Goal: Task Accomplishment & Management: Use online tool/utility

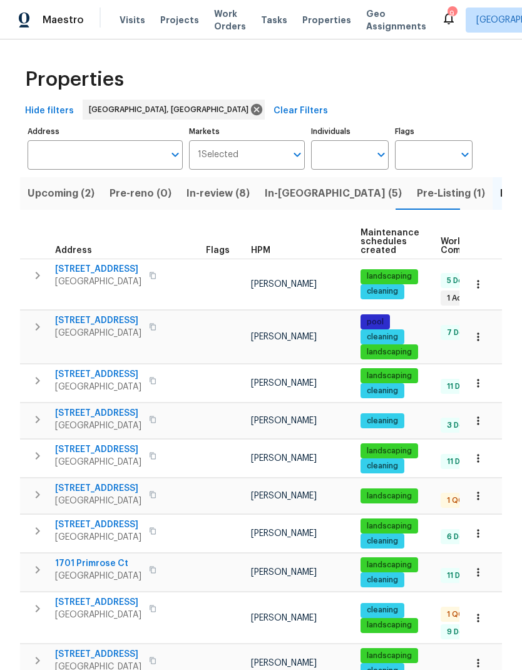
click at [261, 19] on span "Tasks" at bounding box center [274, 20] width 26 height 9
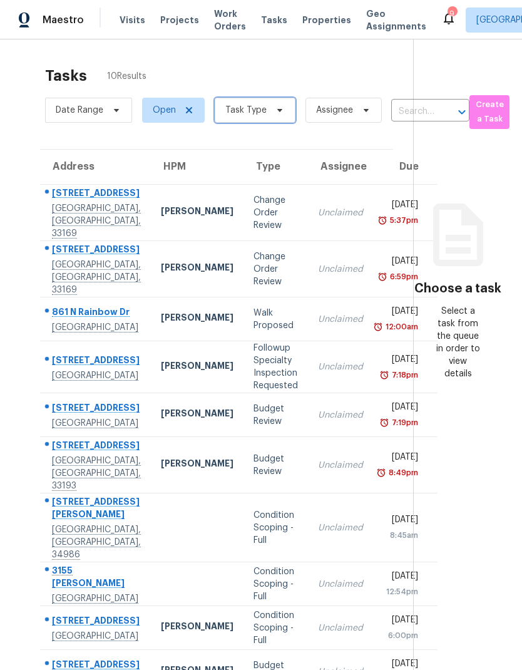
click at [249, 109] on span "Task Type" at bounding box center [245, 110] width 41 height 13
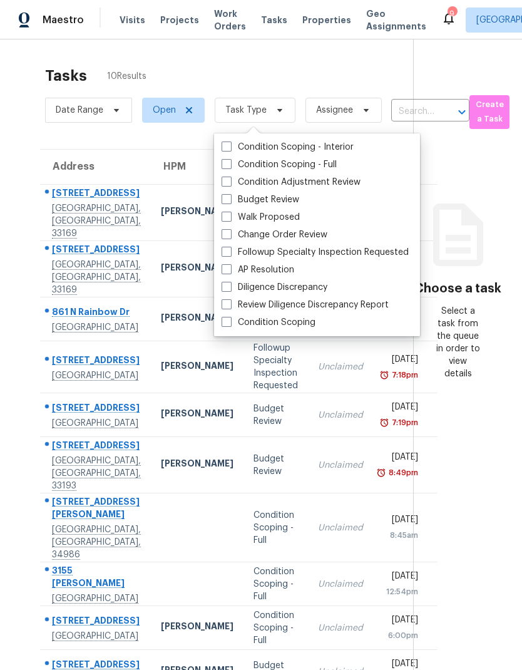
click at [224, 197] on span at bounding box center [227, 199] width 10 height 10
click at [224, 197] on input "Budget Review" at bounding box center [226, 198] width 8 height 8
checkbox input "true"
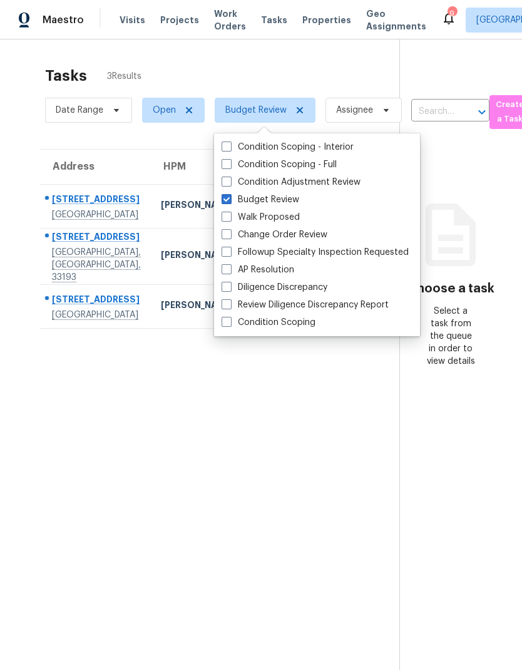
click at [160, 72] on div "Tasks 3 Results" at bounding box center [222, 76] width 355 height 33
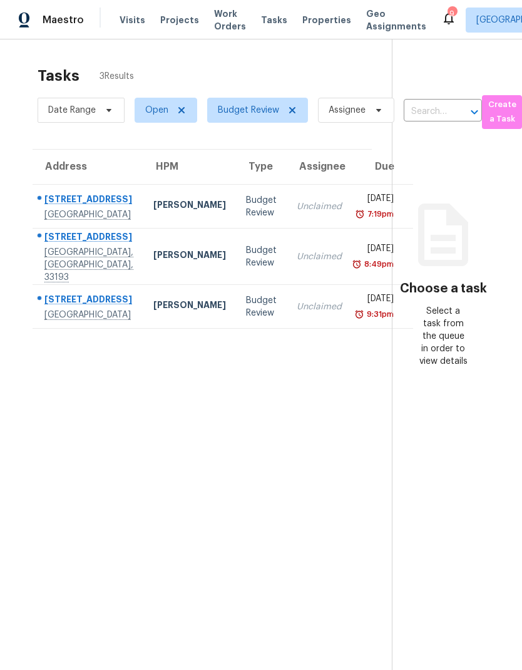
scroll to position [0, 7]
click at [63, 200] on div "[STREET_ADDRESS]" at bounding box center [89, 201] width 89 height 16
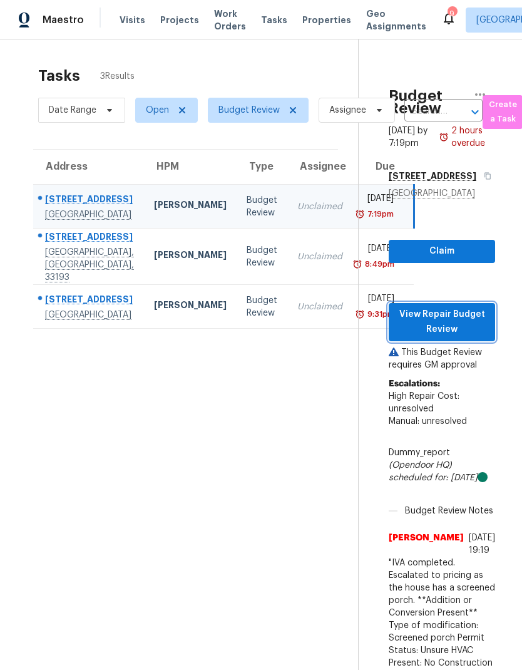
click at [452, 338] on span "View Repair Budget Review" at bounding box center [442, 322] width 86 height 31
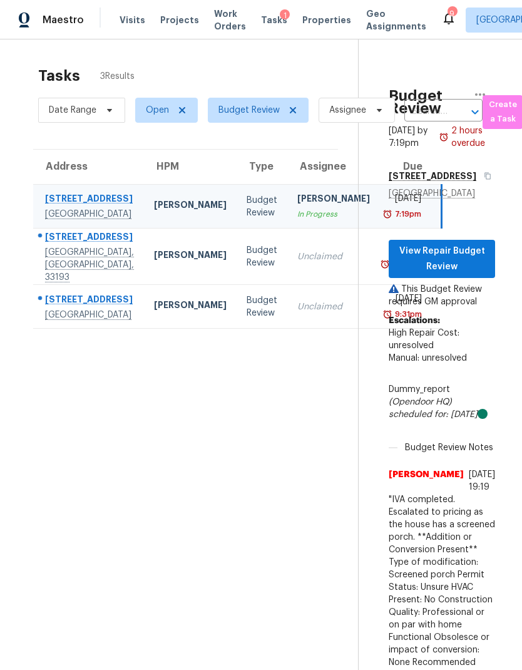
click at [84, 284] on div "[GEOGRAPHIC_DATA], [GEOGRAPHIC_DATA], 33193" at bounding box center [89, 265] width 89 height 38
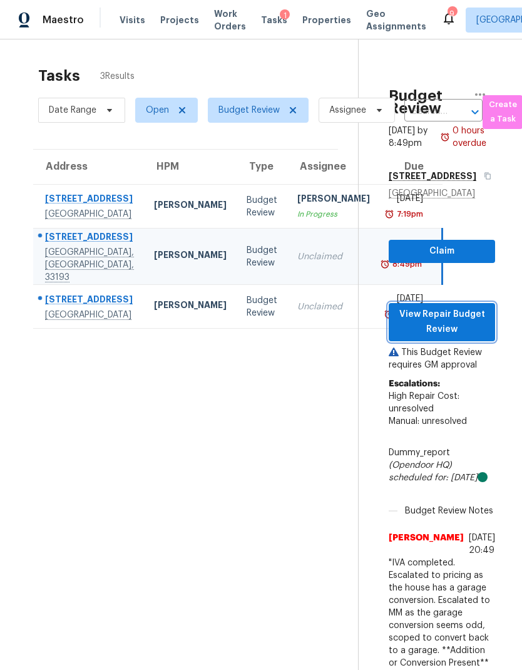
click at [464, 338] on span "View Repair Budget Review" at bounding box center [442, 322] width 86 height 31
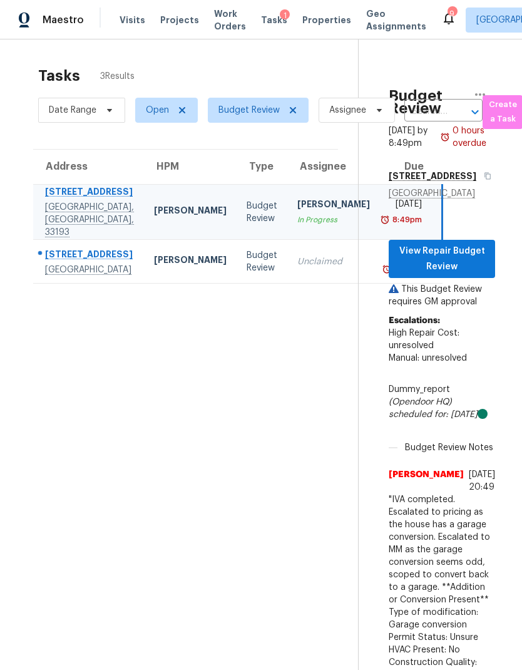
click at [107, 284] on td "[STREET_ADDRESS]" at bounding box center [88, 262] width 111 height 44
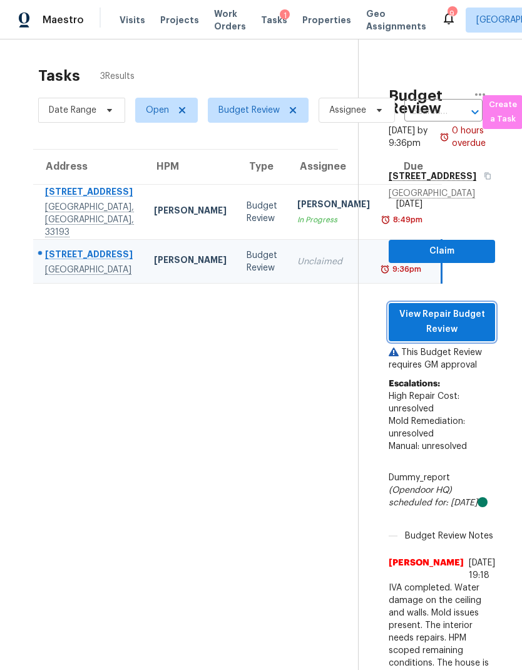
click at [461, 338] on span "View Repair Budget Review" at bounding box center [442, 322] width 86 height 31
